Goal: Navigation & Orientation: Find specific page/section

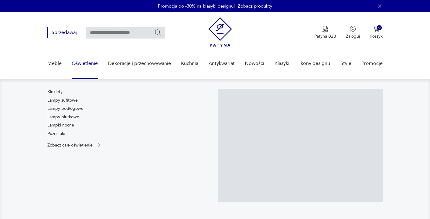
click at [72, 118] on link "Lampy biurkowe" at bounding box center [63, 117] width 32 height 6
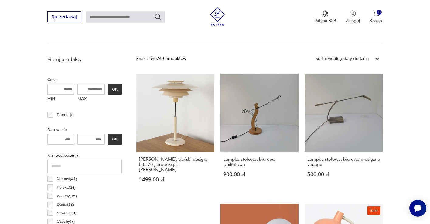
scroll to position [130, 0]
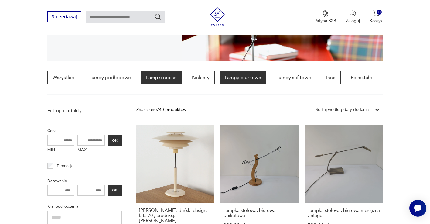
click at [153, 76] on p "Lampki nocne" at bounding box center [161, 77] width 41 height 13
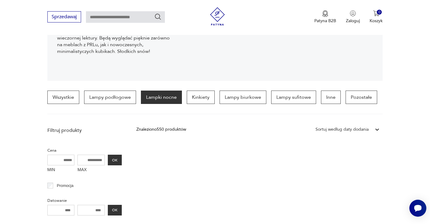
scroll to position [52, 0]
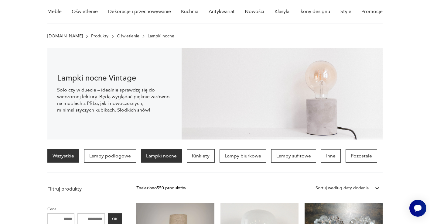
click at [71, 154] on link "Wszystkie" at bounding box center [63, 155] width 32 height 13
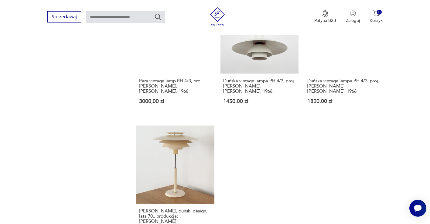
scroll to position [862, 0]
